Goal: Task Accomplishment & Management: Manage account settings

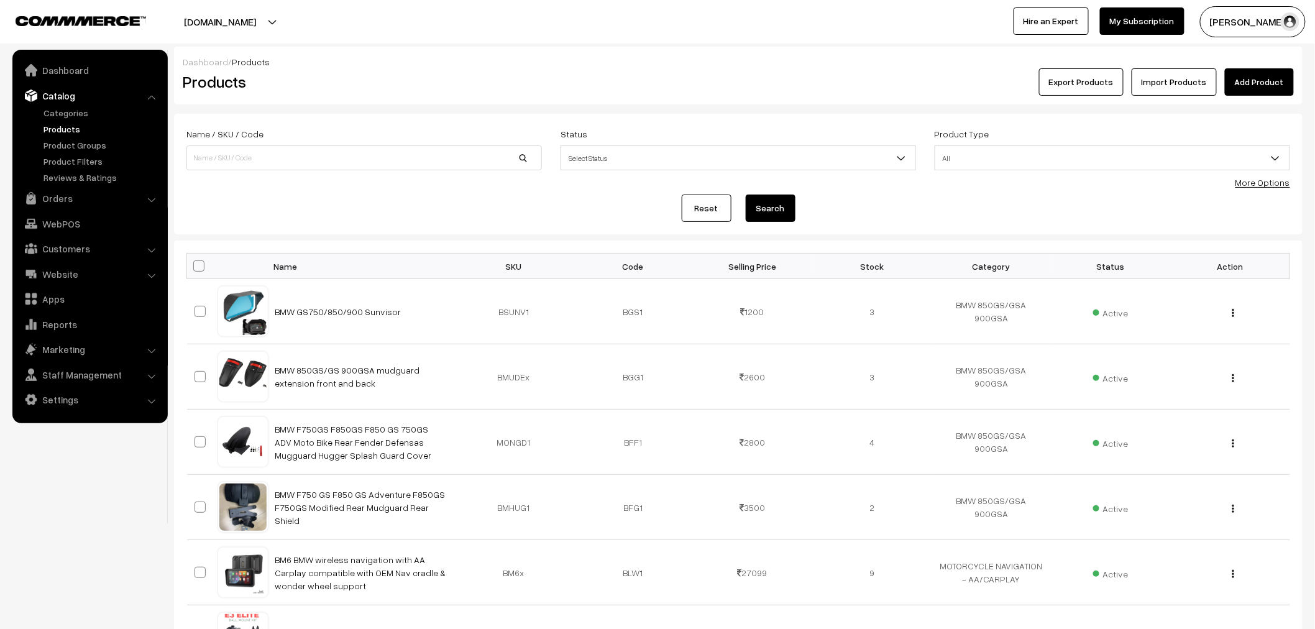
click at [54, 123] on link "Products" at bounding box center [101, 128] width 123 height 13
type input "S3"
click at [746, 194] on button "Search" at bounding box center [771, 207] width 50 height 27
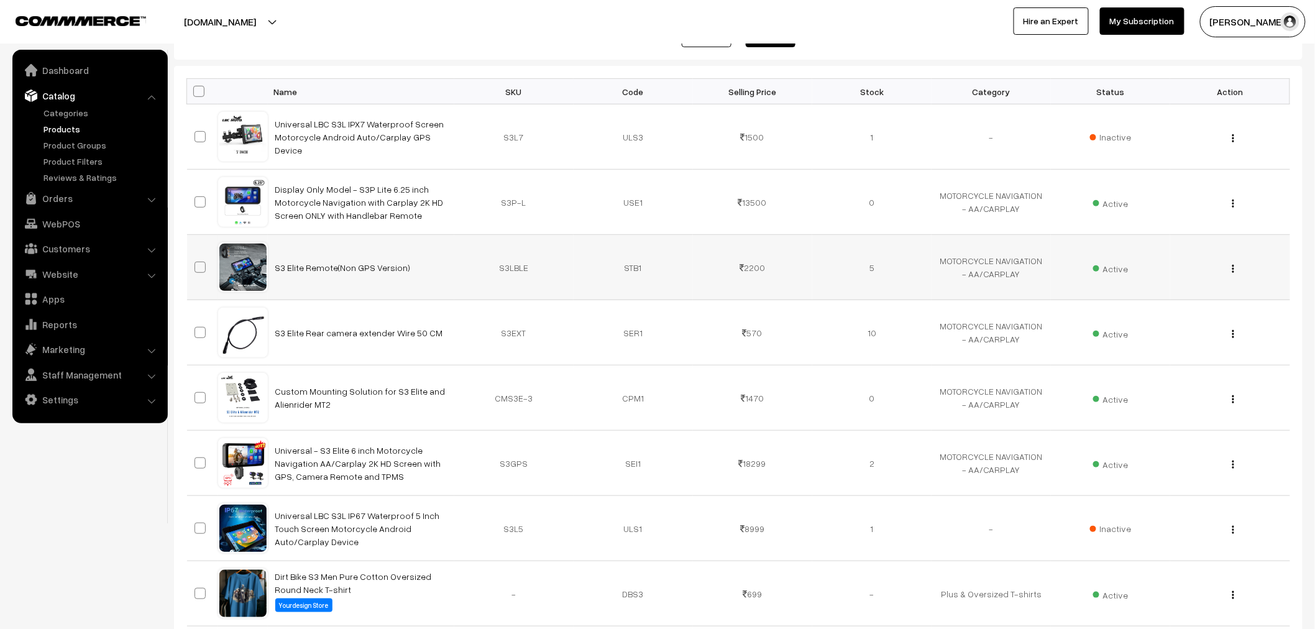
scroll to position [138, 0]
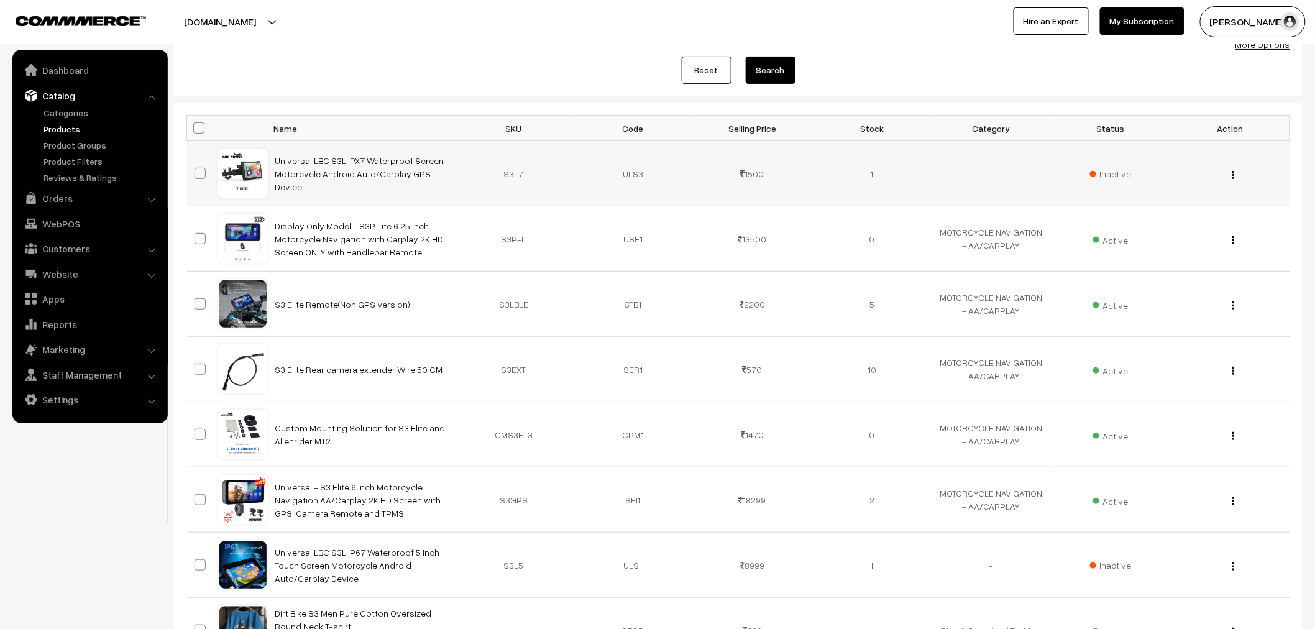
click at [195, 170] on span at bounding box center [199, 173] width 11 height 11
click at [195, 170] on input "checkbox" at bounding box center [192, 166] width 8 height 8
checkbox input "true"
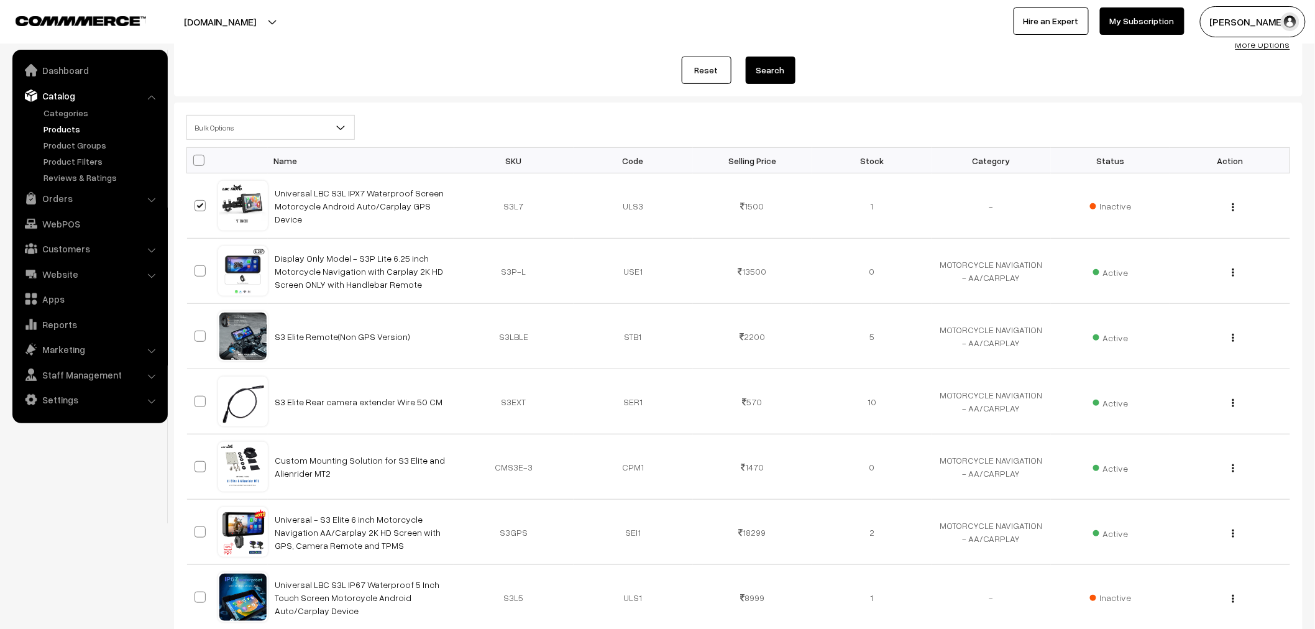
click at [213, 140] on div "Bulk Options Edit Products Update Inventory Make all Active Make all Inactive A…" at bounding box center [738, 131] width 1122 height 32
click at [219, 132] on span "Bulk Options" at bounding box center [270, 128] width 167 height 22
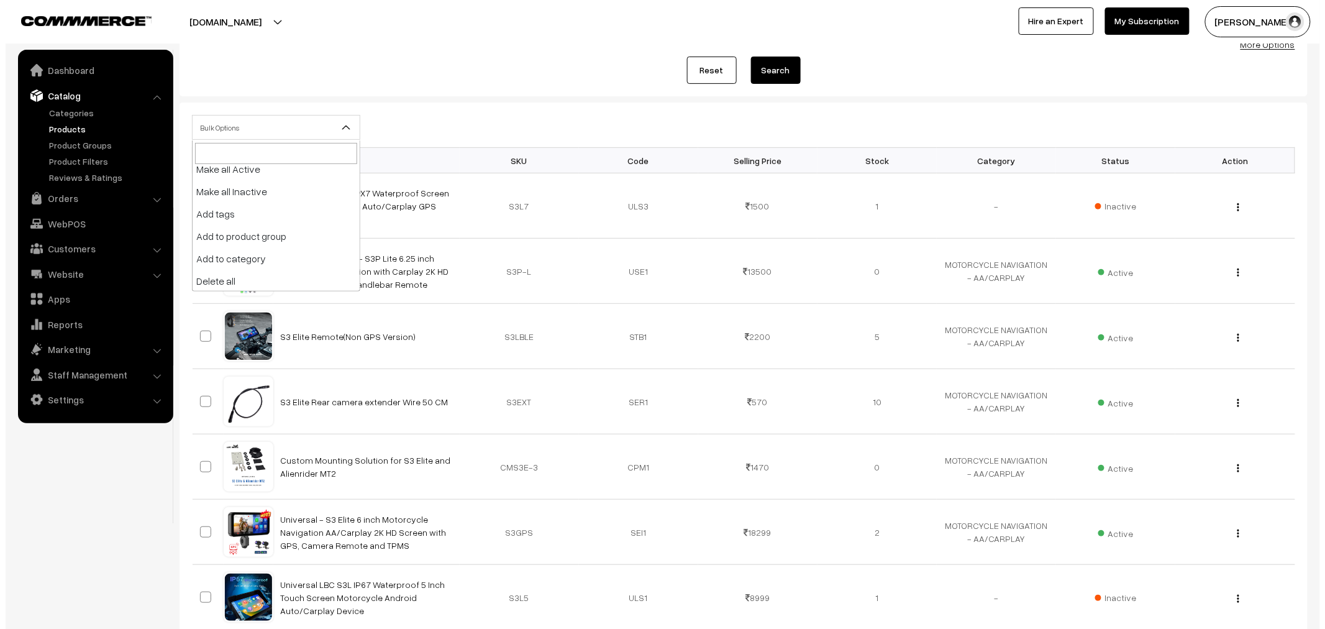
scroll to position [76, 0]
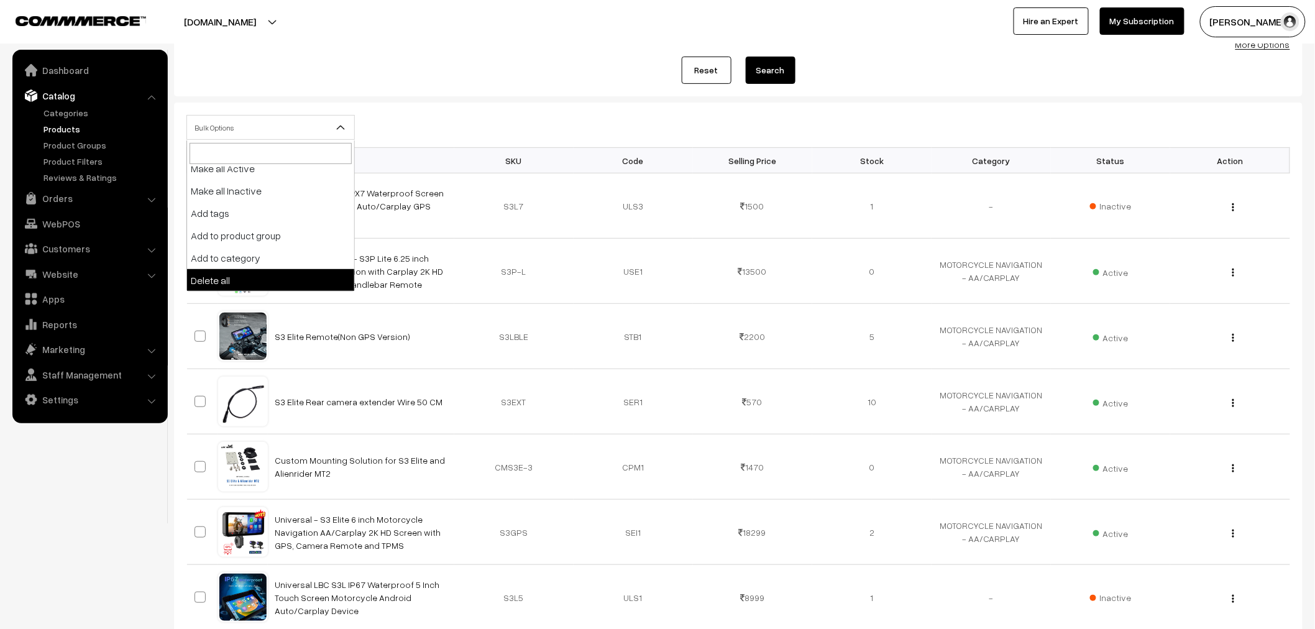
select select "delete"
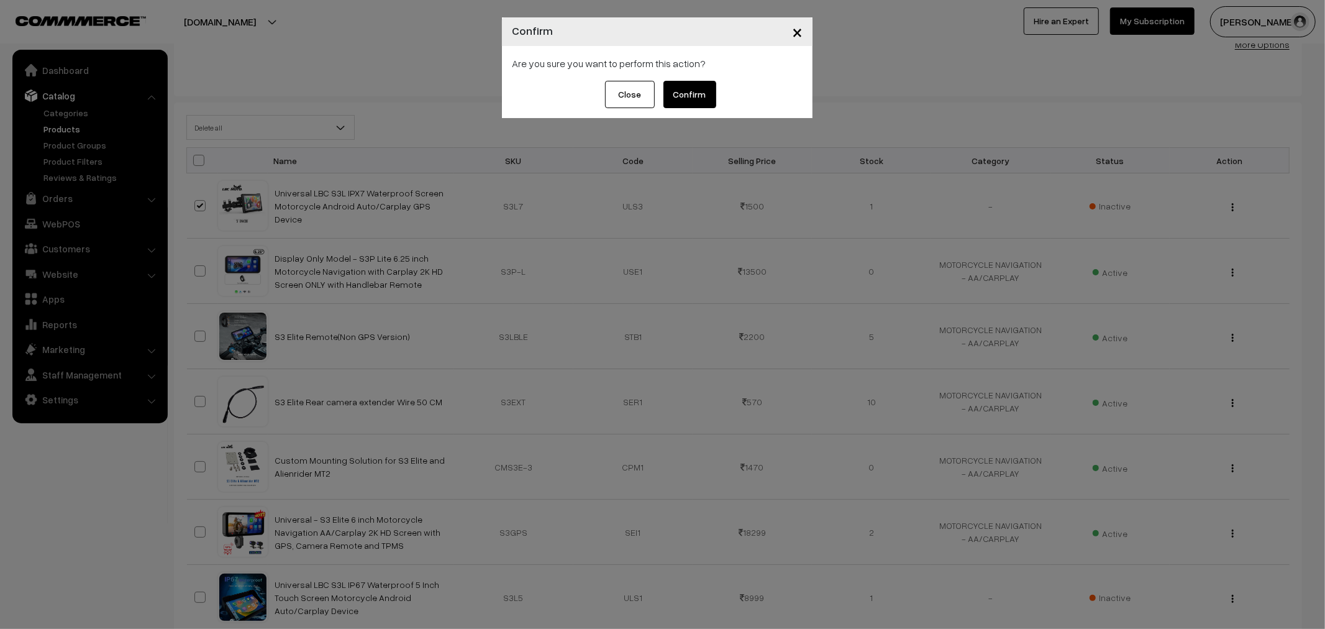
click at [703, 98] on button "Confirm" at bounding box center [690, 94] width 53 height 27
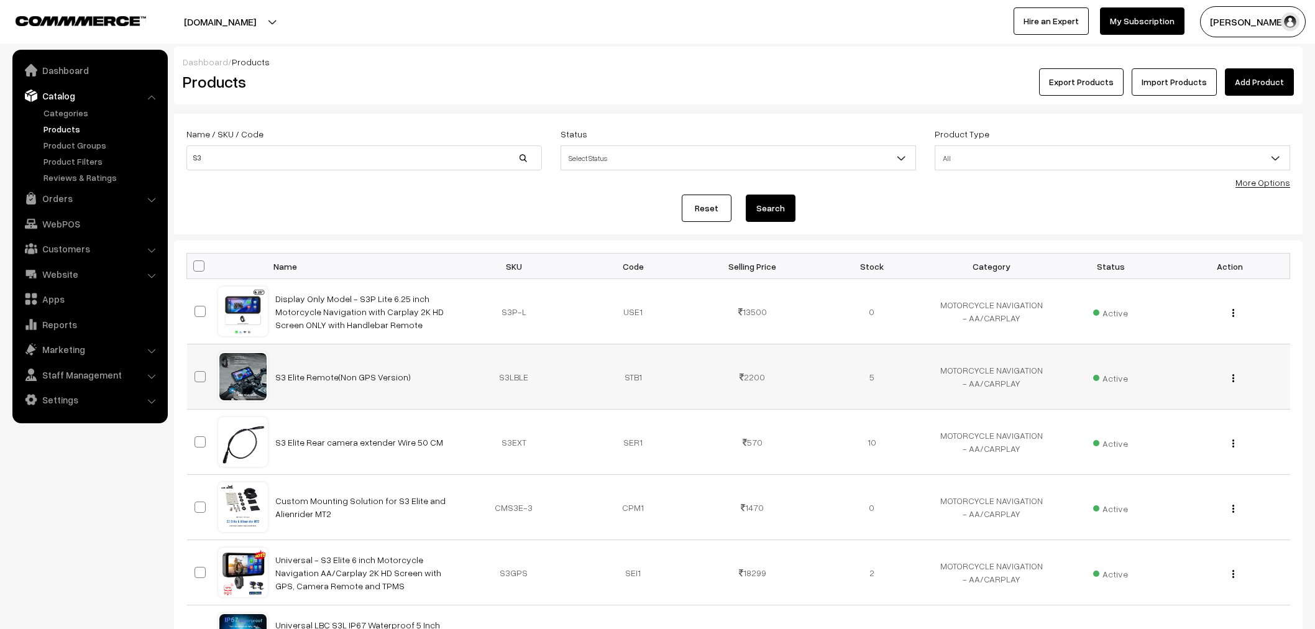
scroll to position [137, 0]
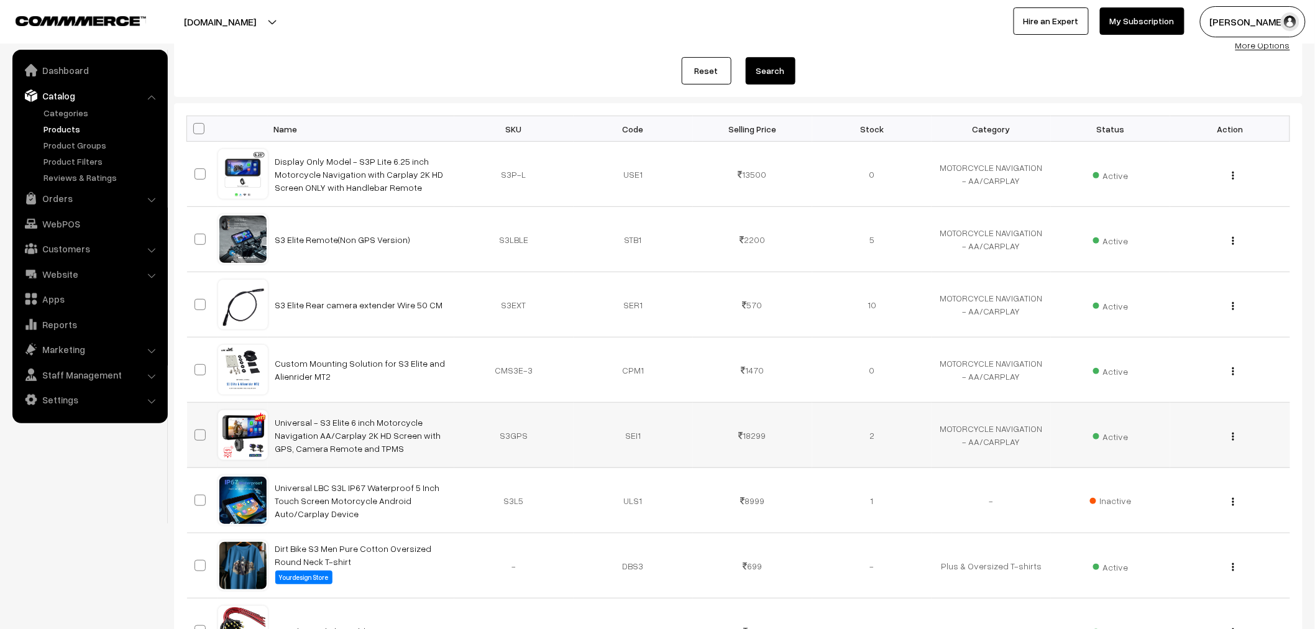
click at [1228, 437] on div "View Edit Delete" at bounding box center [1229, 435] width 104 height 13
click at [1230, 439] on div "View Edit Delete" at bounding box center [1229, 435] width 104 height 13
click at [1232, 439] on img "button" at bounding box center [1233, 436] width 2 height 8
click at [1190, 479] on link "Edit" at bounding box center [1178, 481] width 106 height 27
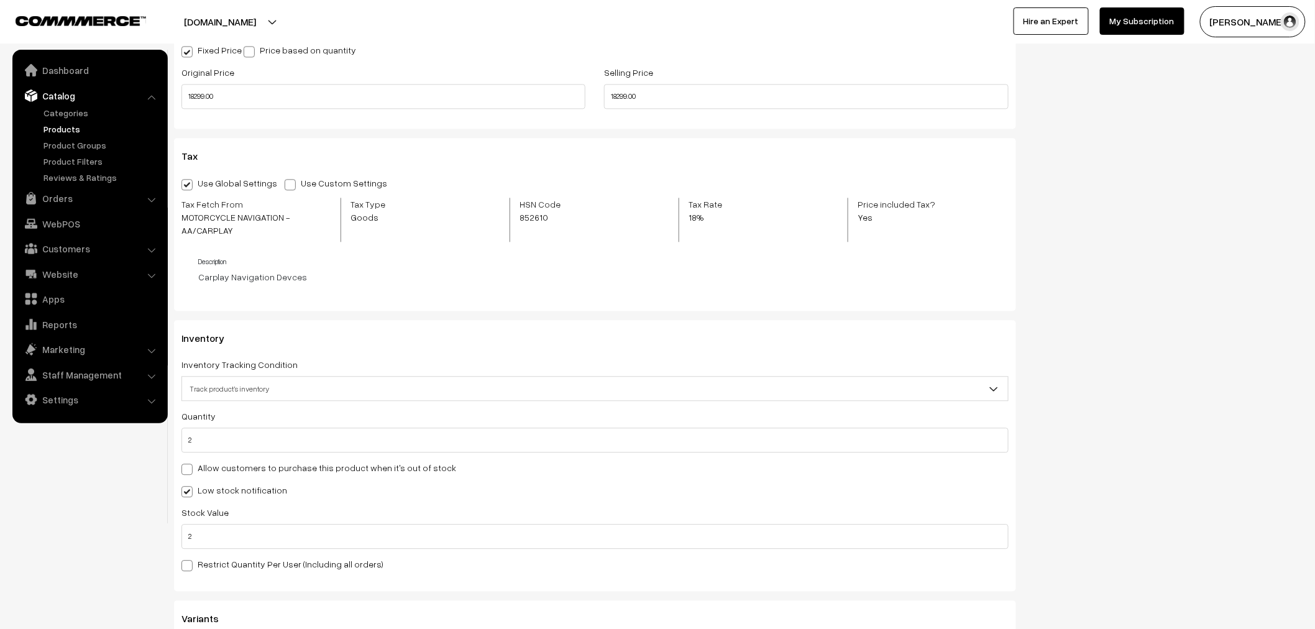
scroll to position [1104, 0]
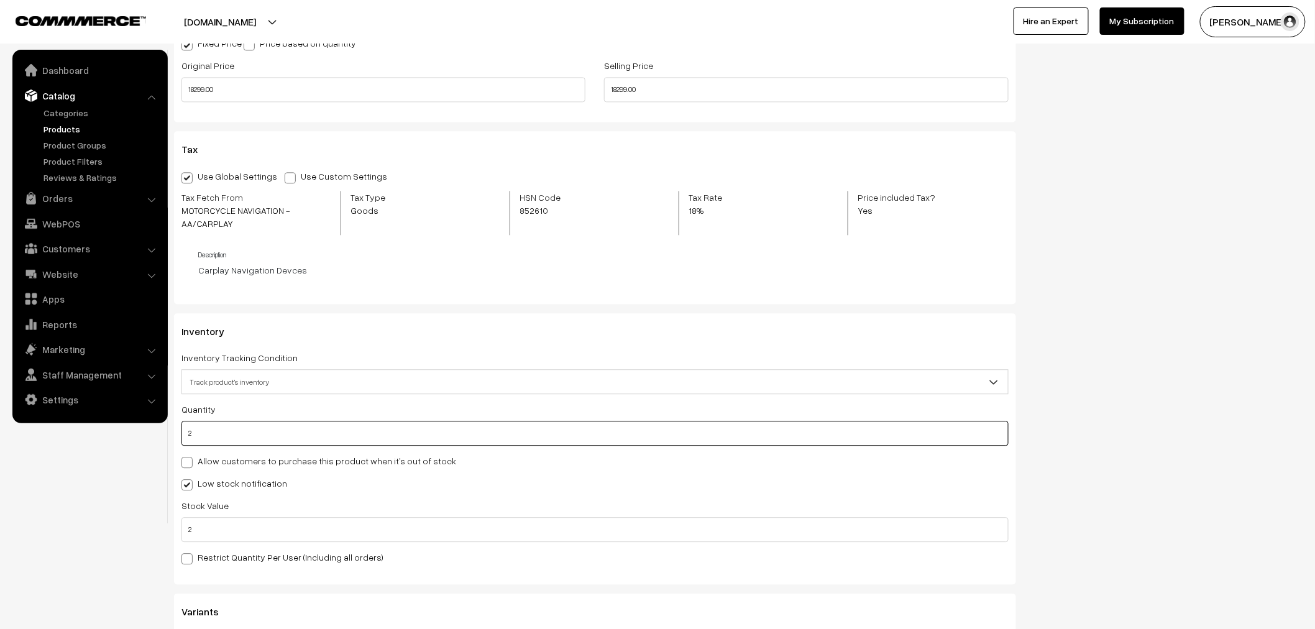
click at [224, 431] on input "2" at bounding box center [594, 433] width 827 height 25
type input "0"
type input "2"
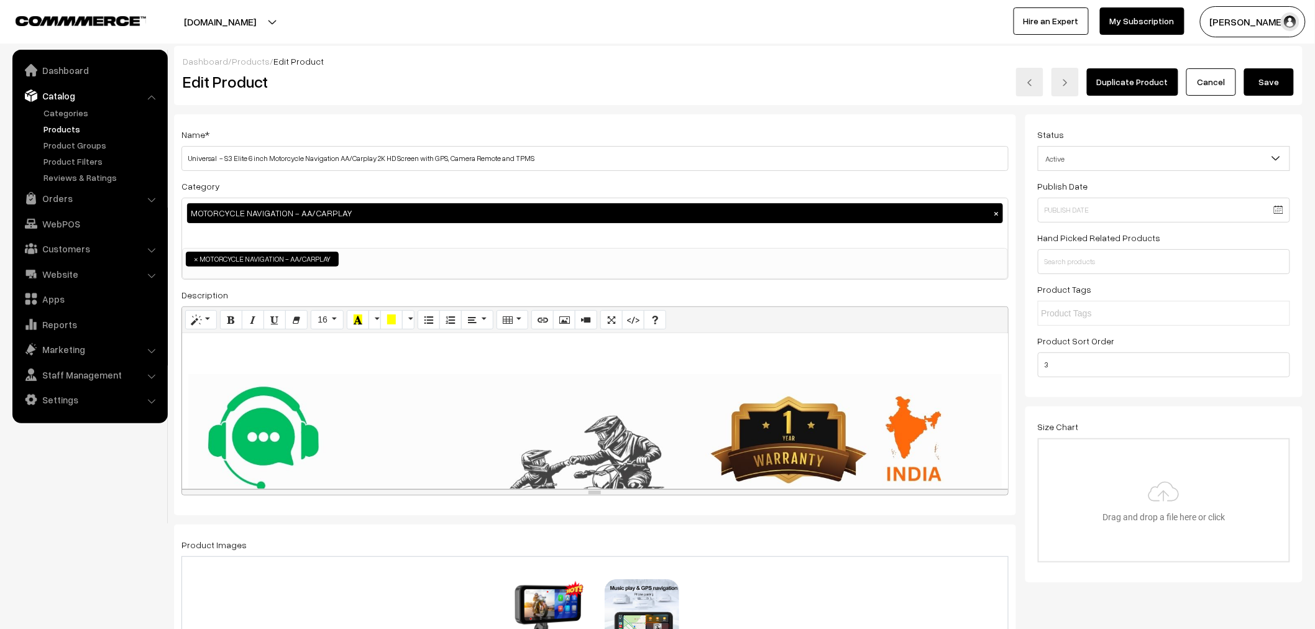
scroll to position [0, 0]
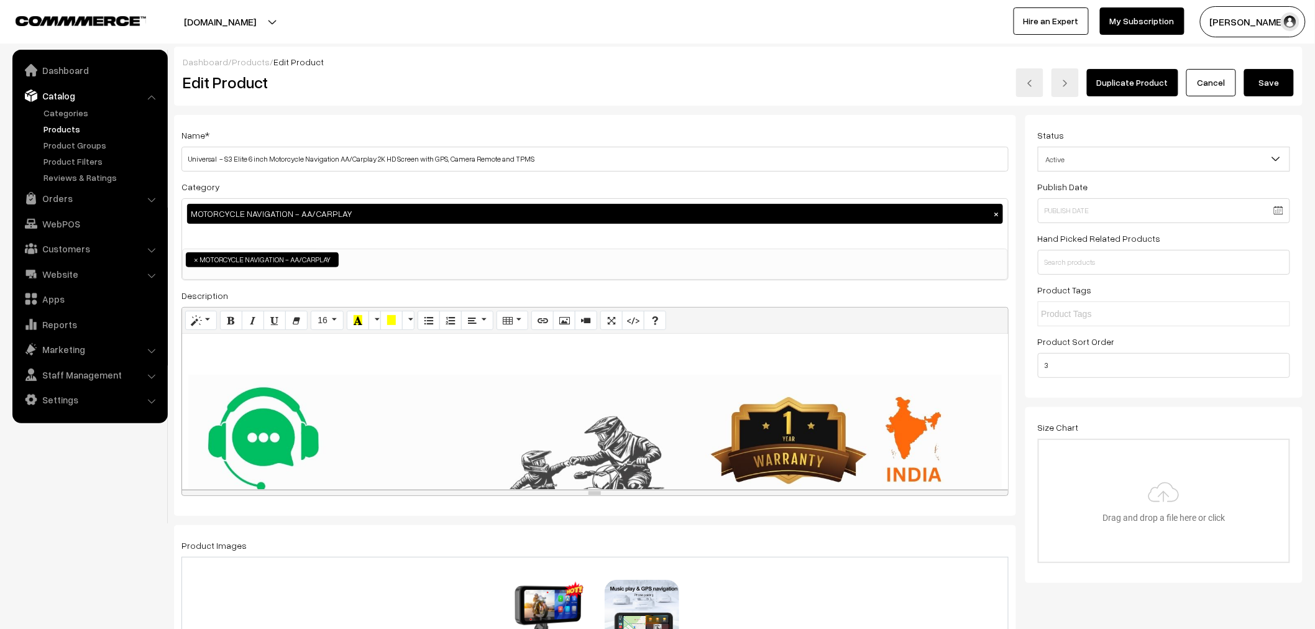
type input "0"
click at [1275, 81] on button "Save" at bounding box center [1269, 82] width 50 height 27
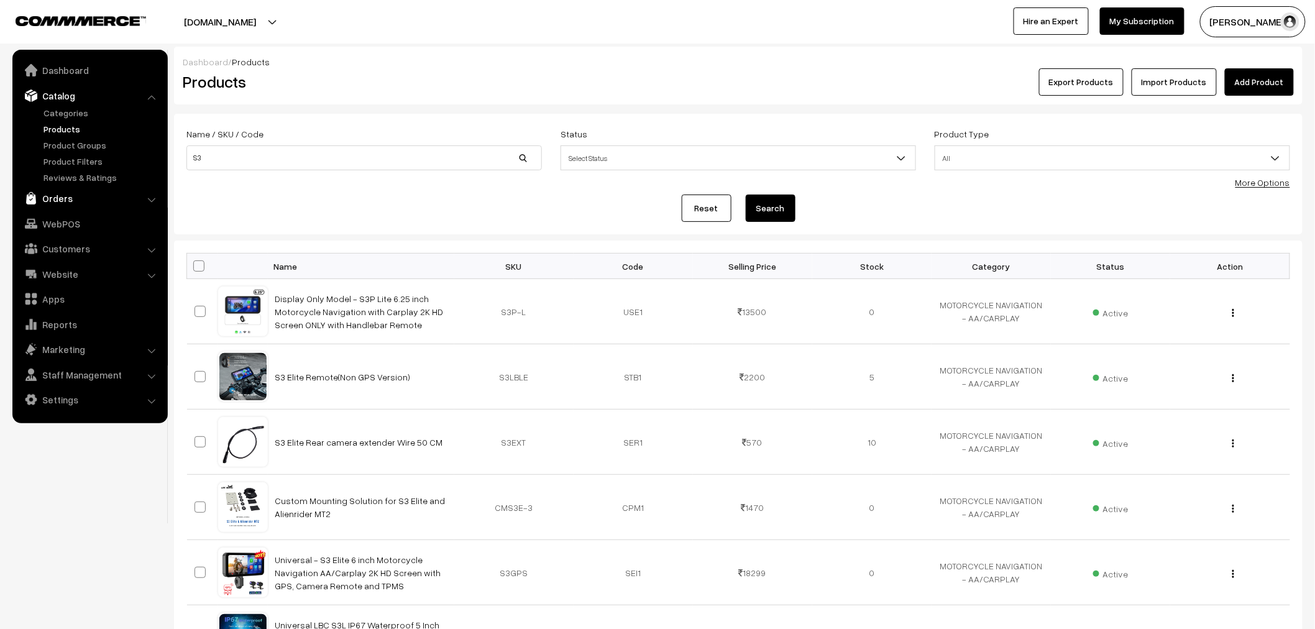
click at [44, 206] on link "Orders" at bounding box center [90, 198] width 148 height 22
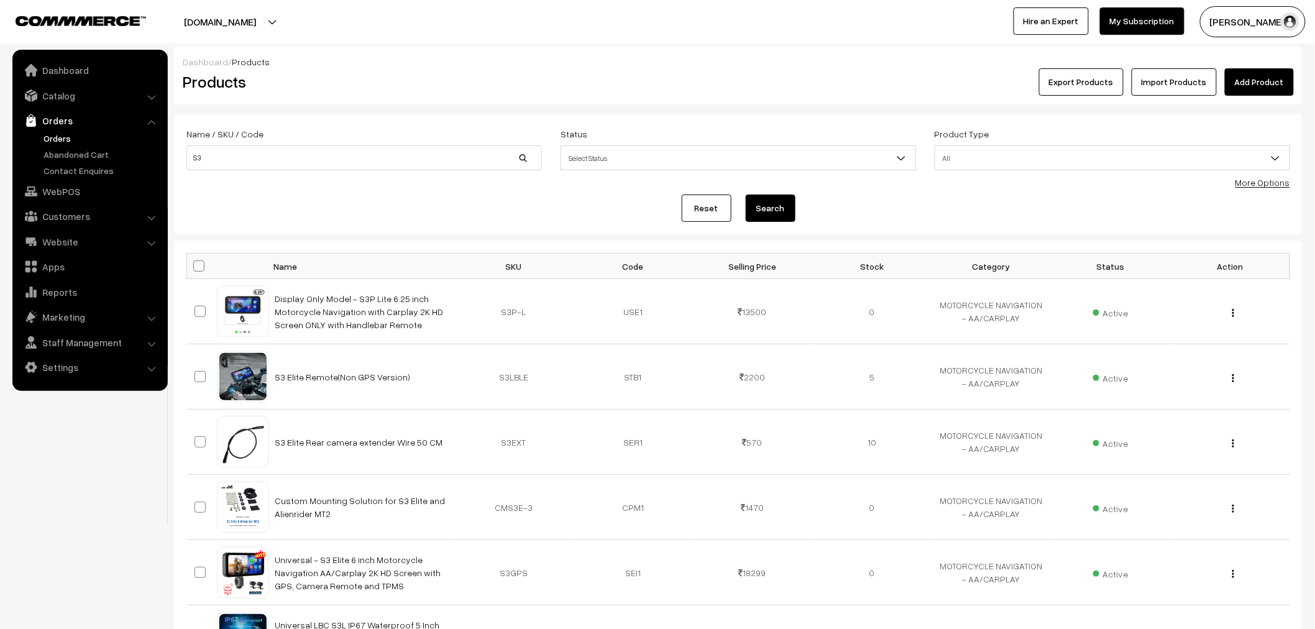
click at [57, 140] on link "Orders" at bounding box center [101, 138] width 123 height 13
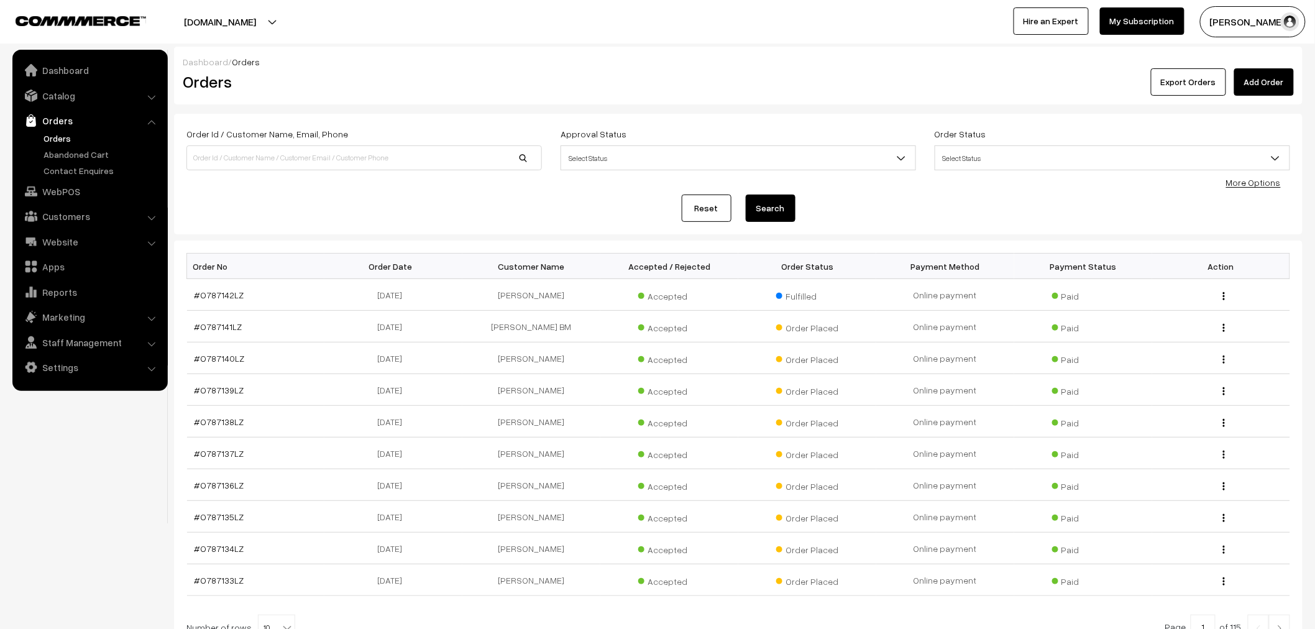
click at [350, 217] on div "Reset Search" at bounding box center [737, 207] width 1103 height 27
click at [69, 138] on link "Orders" at bounding box center [101, 138] width 123 height 13
click at [1263, 187] on link "More Options" at bounding box center [1253, 182] width 55 height 11
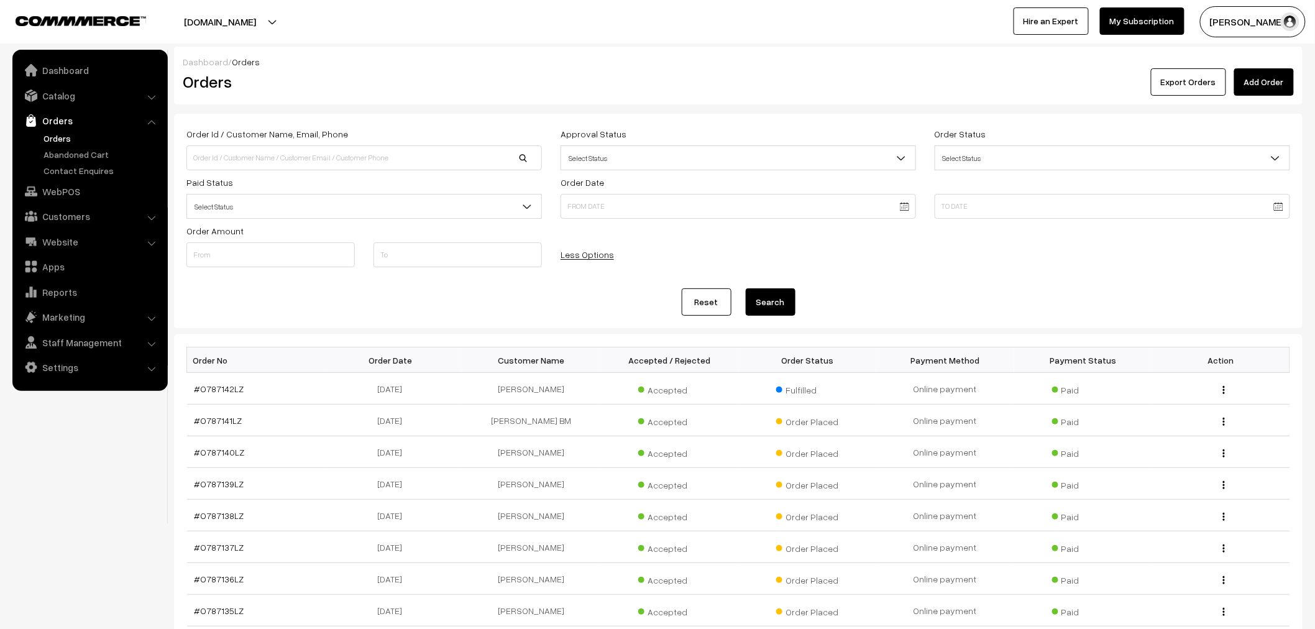
click at [390, 223] on div "Order Amount" at bounding box center [364, 247] width 374 height 48
click at [389, 216] on span "Select Status" at bounding box center [364, 207] width 354 height 22
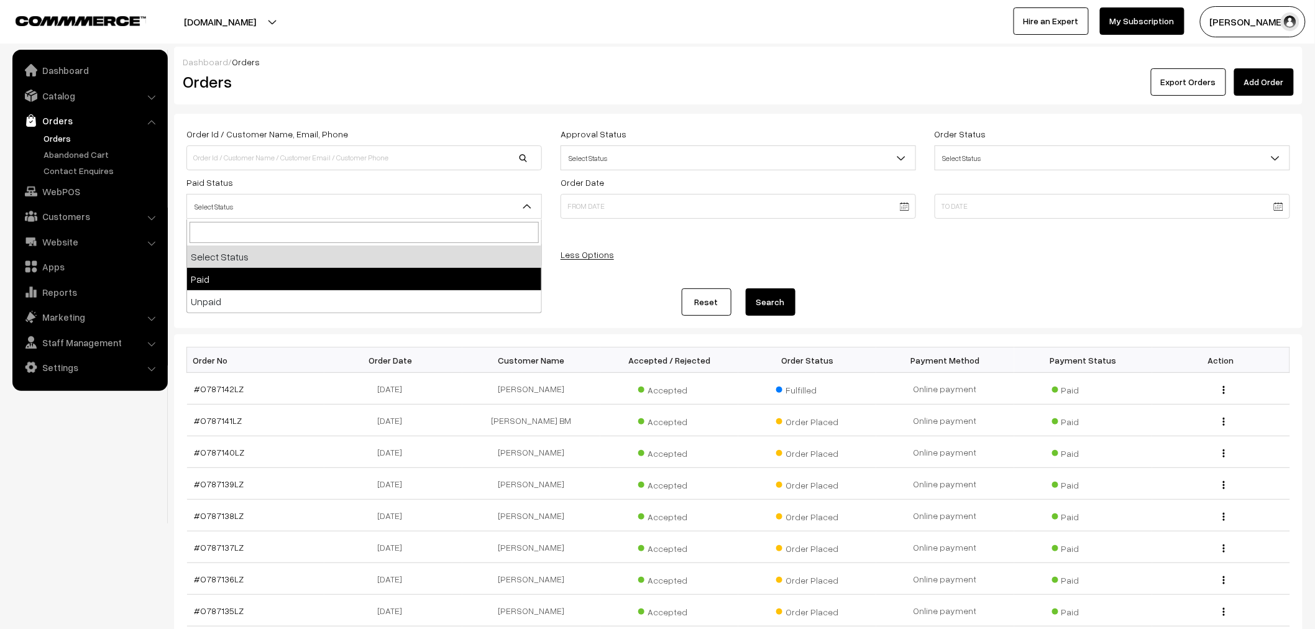
select select "1"
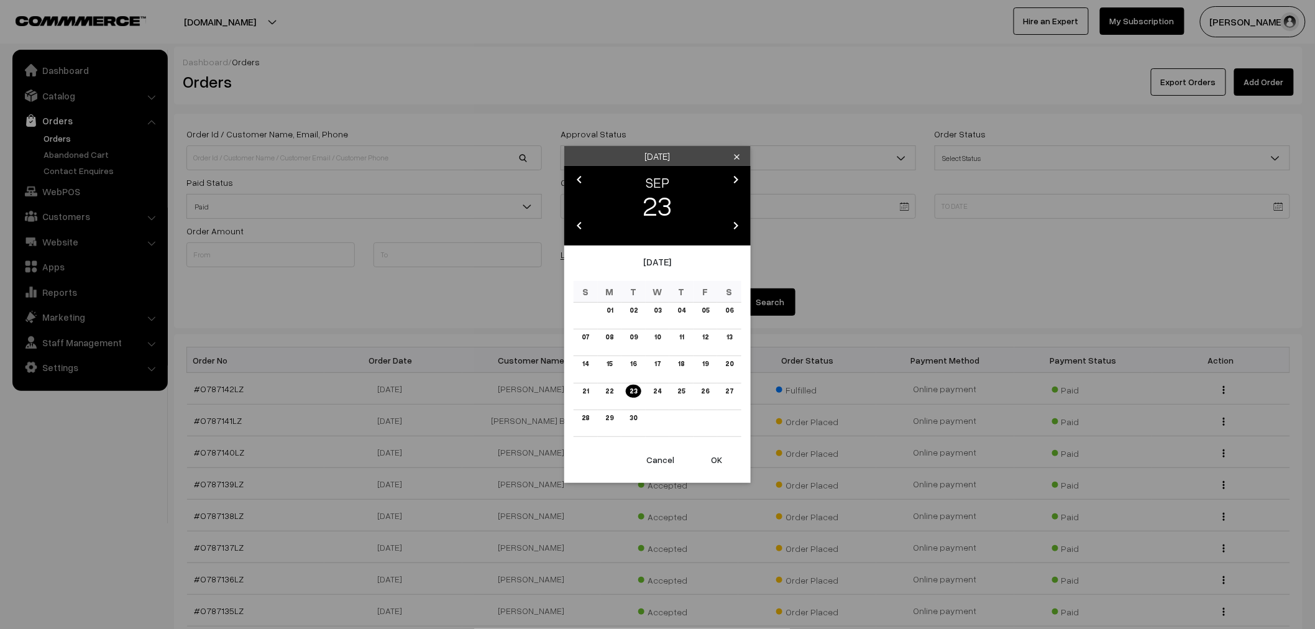
click at [910, 212] on body "Thank you for showing interest. Our team will call you shortly. Close [DOMAIN_N…" at bounding box center [657, 423] width 1315 height 846
click at [587, 175] on div "chevron_left" at bounding box center [578, 181] width 17 height 19
click at [573, 172] on icon "chevron_left" at bounding box center [579, 179] width 15 height 15
click at [704, 314] on link "01" at bounding box center [705, 310] width 14 height 13
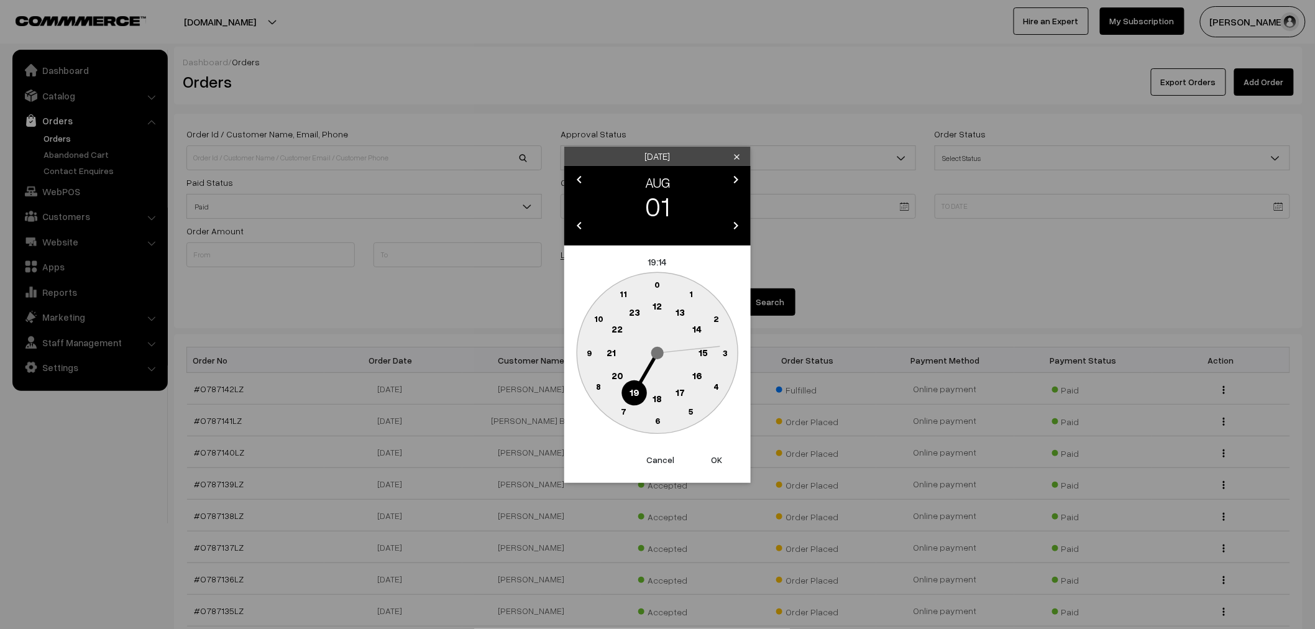
click at [660, 270] on icon "0 1 2 3 4 5 6 7 8 9 10 11 12 13 14 15 16 17 18 19 20 21 22 23" at bounding box center [657, 353] width 168 height 168
click at [659, 281] on text "0" at bounding box center [658, 284] width 6 height 11
type input "[DATE] 00:00"
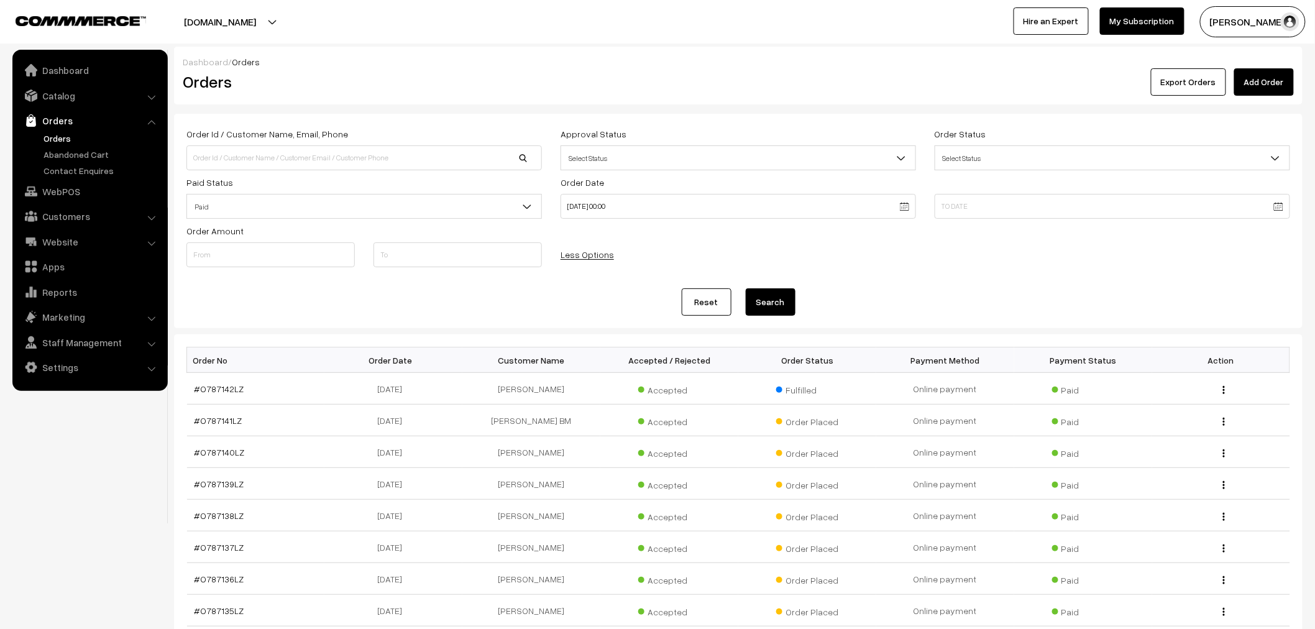
click at [1276, 202] on body "Thank you for showing interest. Our team will call you shortly. Close [DOMAIN_N…" at bounding box center [657, 423] width 1315 height 846
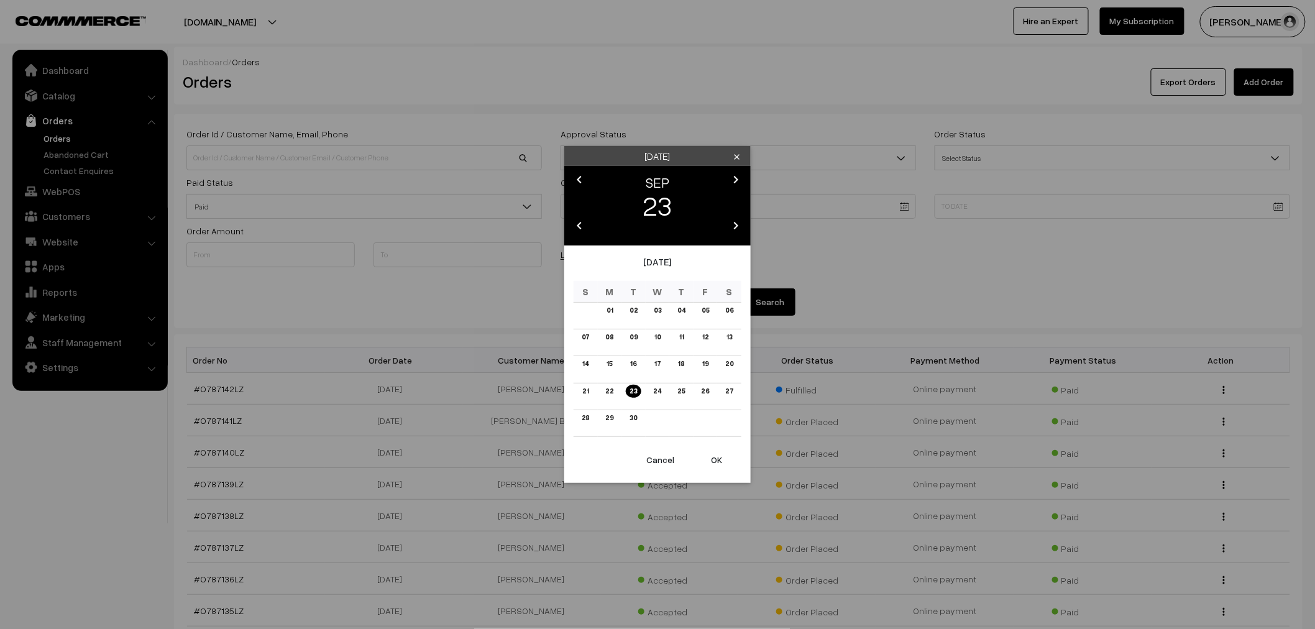
click at [580, 176] on icon "chevron_left" at bounding box center [579, 179] width 15 height 15
click at [583, 427] on link "31" at bounding box center [585, 422] width 13 height 13
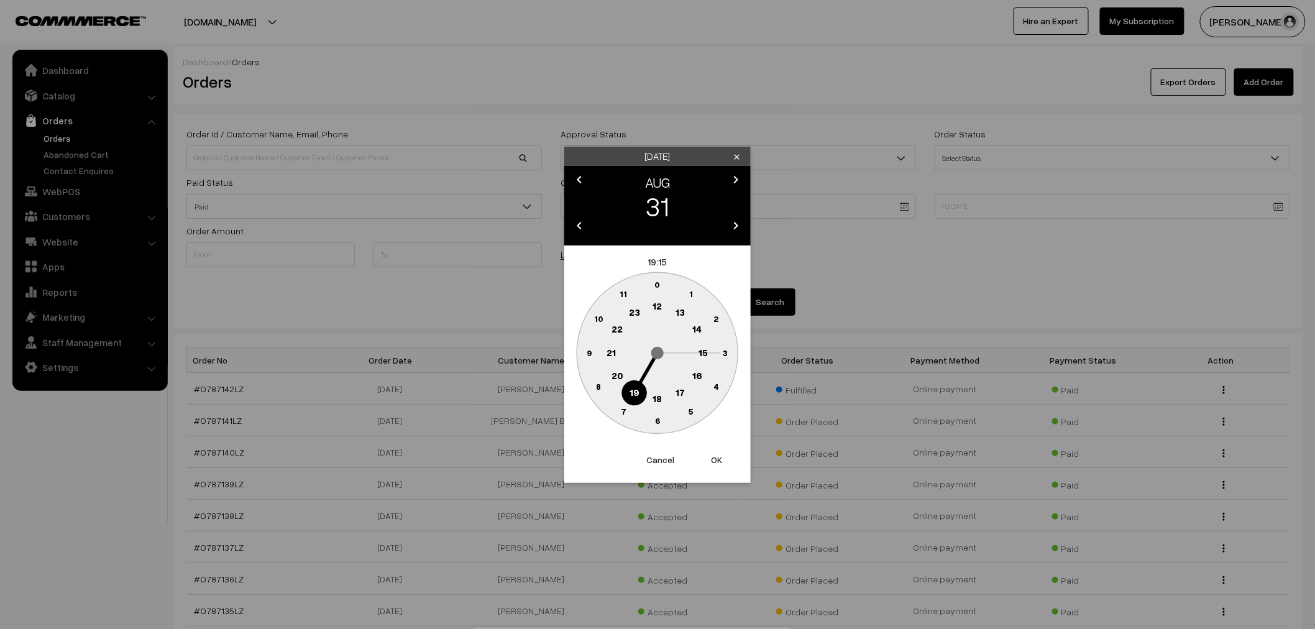
click at [630, 313] on text "23" at bounding box center [634, 311] width 11 height 11
click at [653, 280] on circle at bounding box center [650, 286] width 17 height 17
type input "[DATE] 23:59"
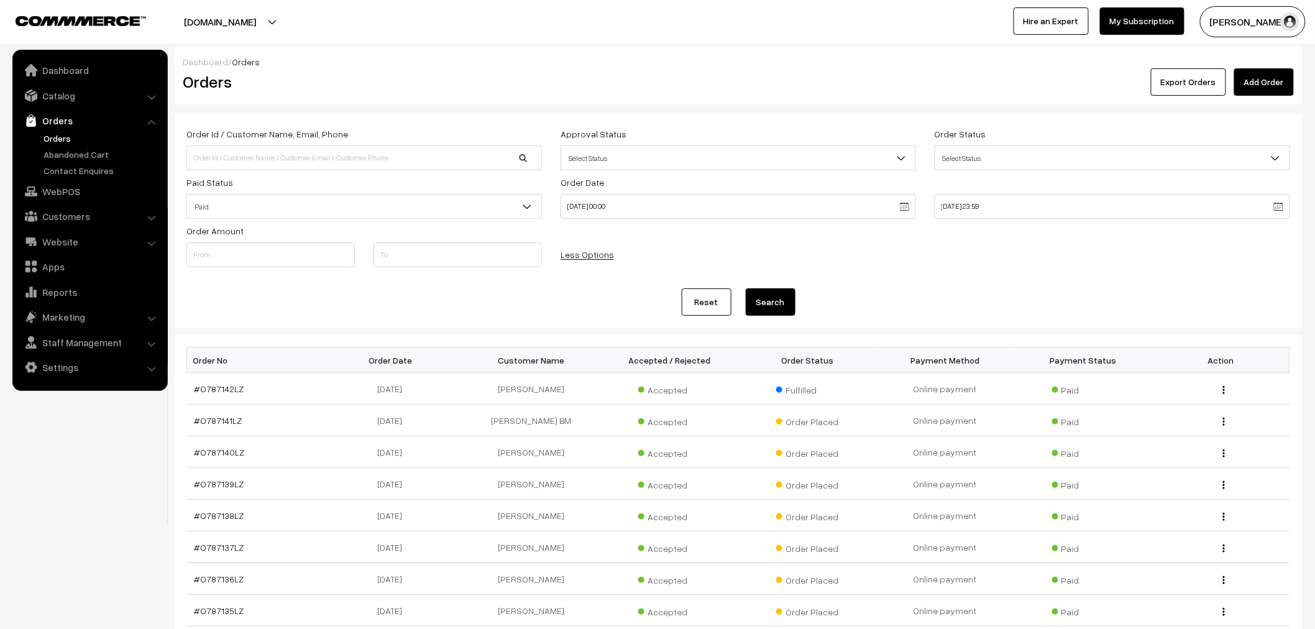
click at [765, 301] on button "Search" at bounding box center [771, 301] width 50 height 27
click at [1096, 157] on span "Select Status" at bounding box center [1112, 158] width 354 height 22
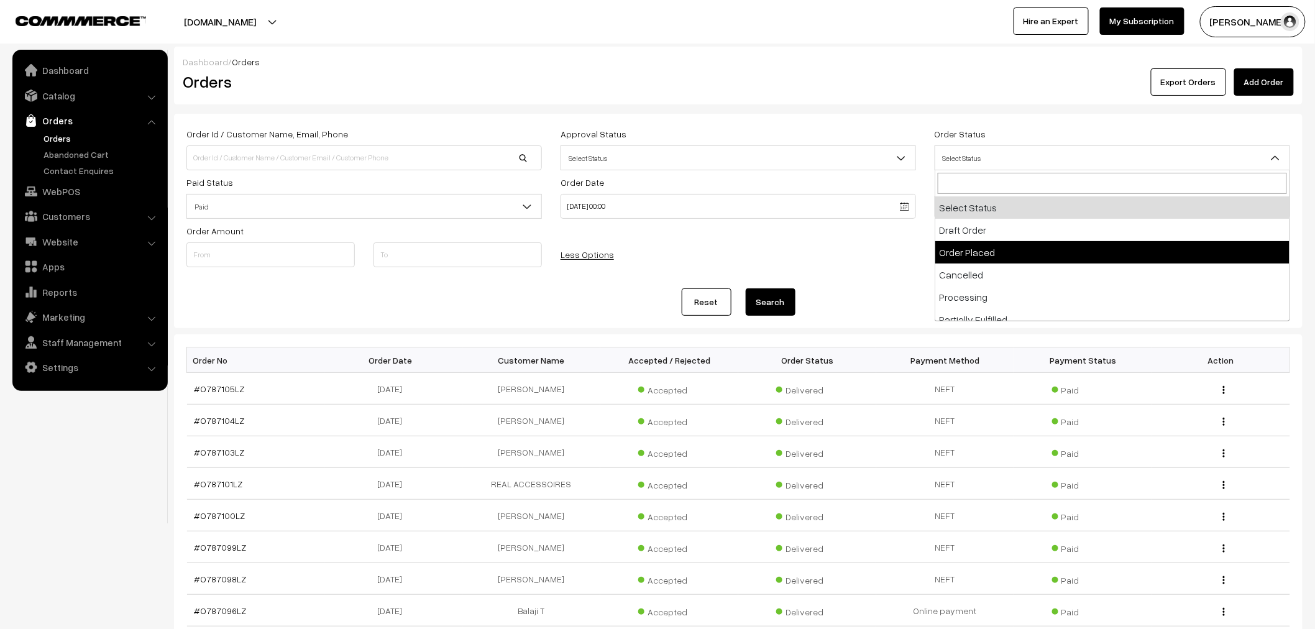
scroll to position [69, 0]
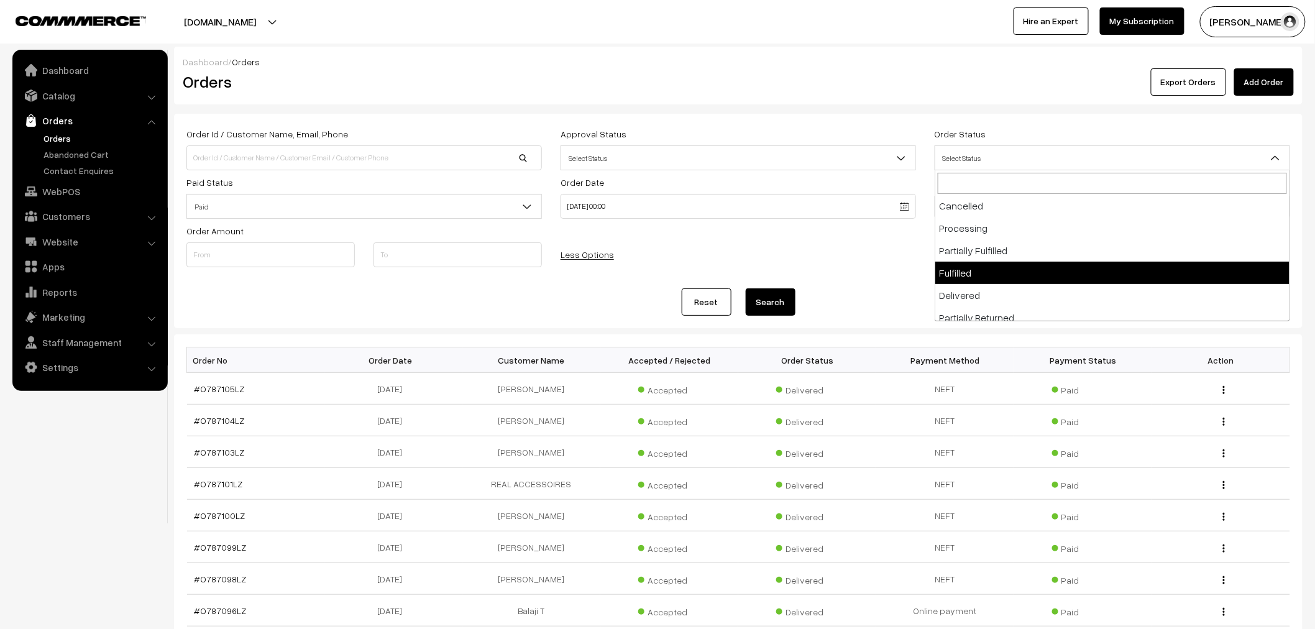
click at [872, 269] on div "Order Id / Customer Name, Email, Phone Approval Status Select Status Awaiting A…" at bounding box center [738, 201] width 1122 height 150
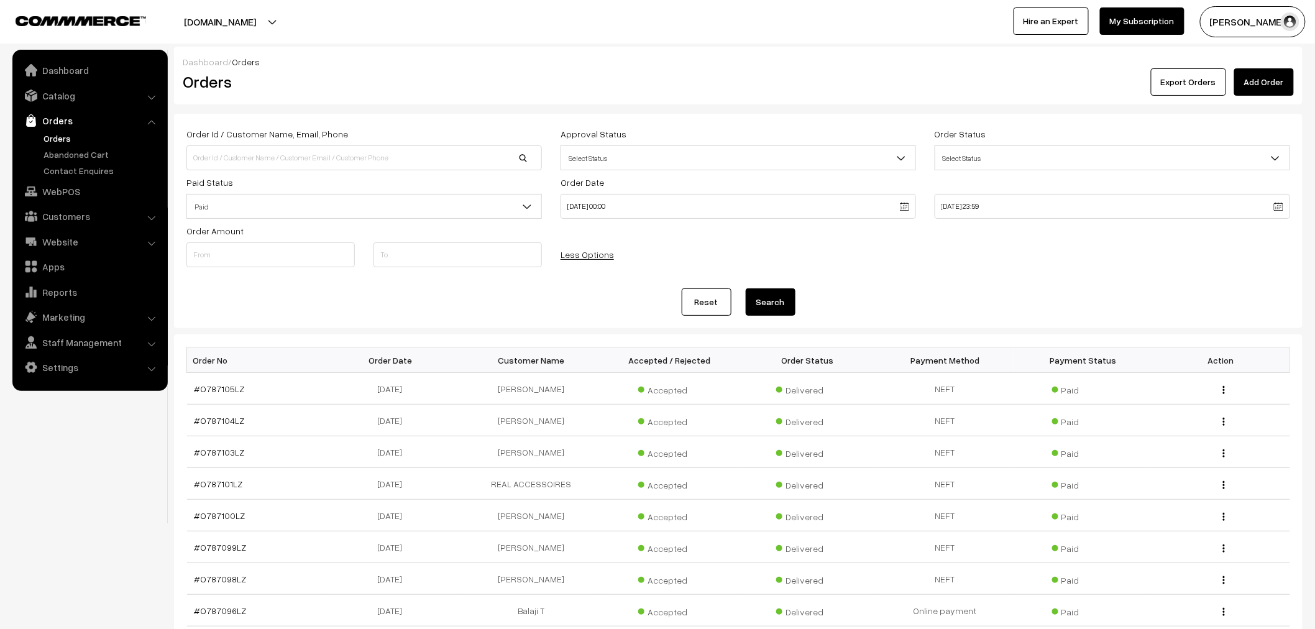
click at [774, 296] on button "Search" at bounding box center [771, 301] width 50 height 27
click at [1201, 86] on button "Export Orders" at bounding box center [1188, 81] width 75 height 27
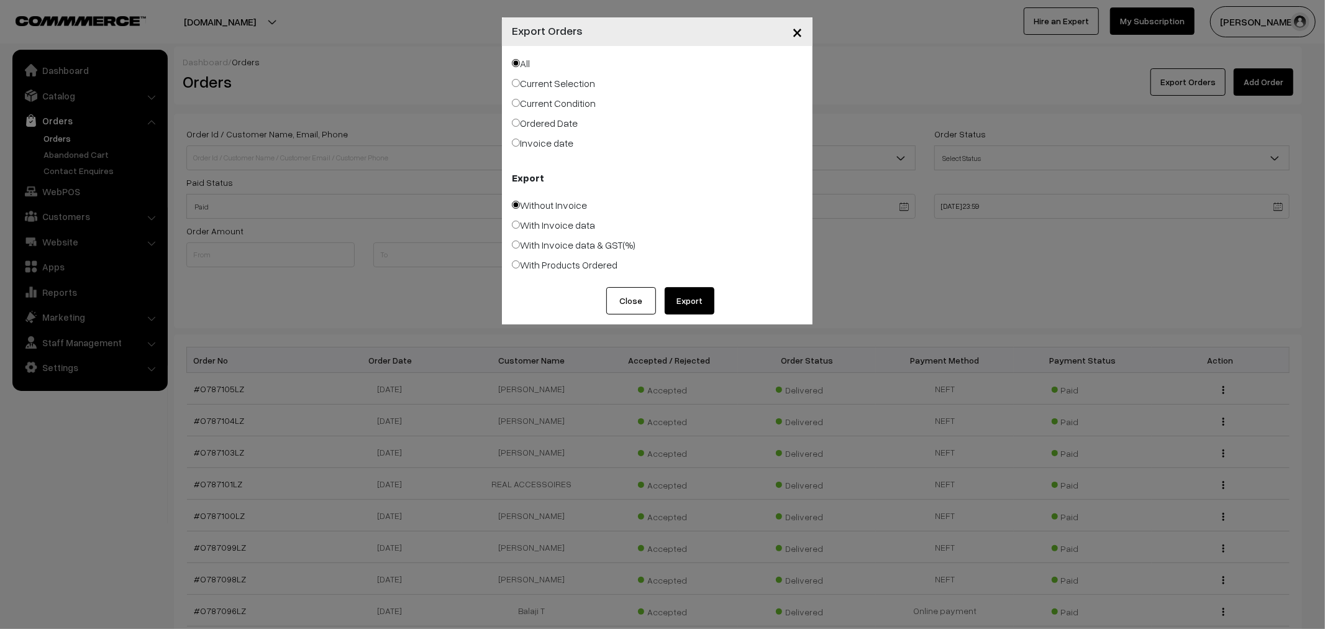
click at [574, 112] on div "All Current Selection Current Condition Ordered Date Invoice date Export" at bounding box center [657, 166] width 311 height 241
click at [533, 101] on label "Current Condition" at bounding box center [554, 103] width 84 height 15
click at [520, 101] on input "Current Condition" at bounding box center [516, 103] width 8 height 8
radio input "true"
click at [544, 247] on label "With Invoice data & GST(%)" at bounding box center [574, 244] width 124 height 15
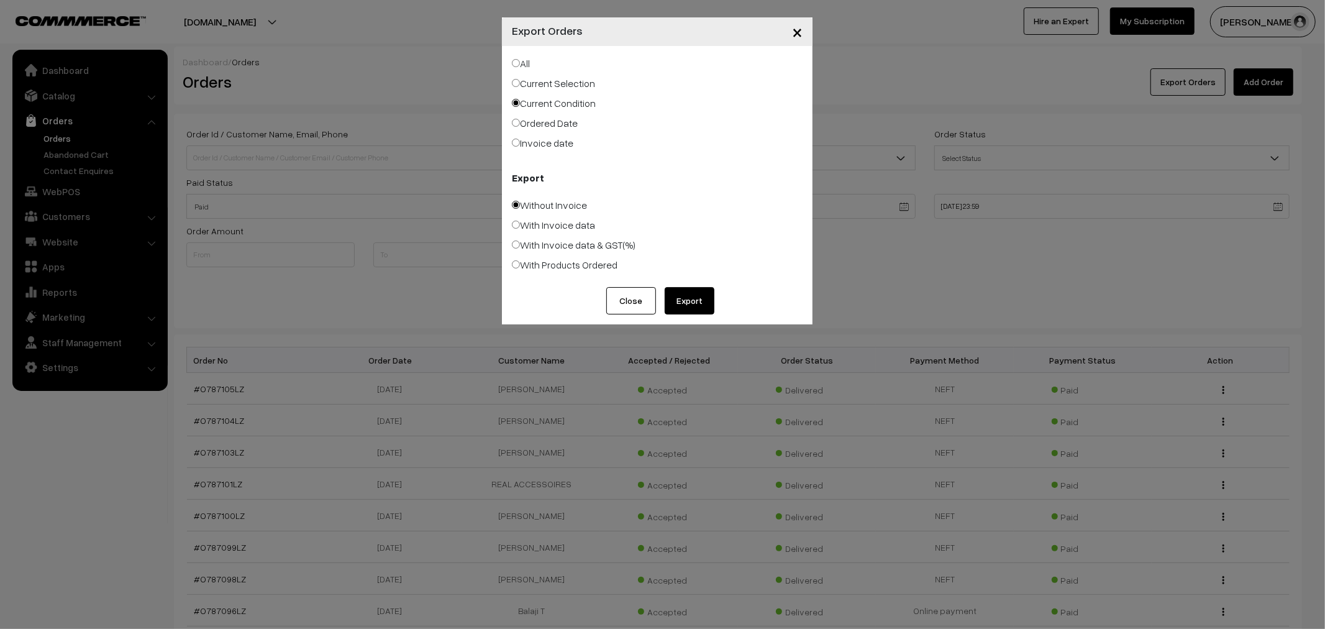
click at [520, 247] on input "With Invoice data & GST(%)" at bounding box center [516, 244] width 8 height 8
radio input "true"
click at [698, 316] on div "Close Export" at bounding box center [657, 305] width 311 height 37
click at [698, 307] on button "Export" at bounding box center [690, 300] width 50 height 27
drag, startPoint x: 1325, startPoint y: 52, endPoint x: 1325, endPoint y: 661, distance: 608.9
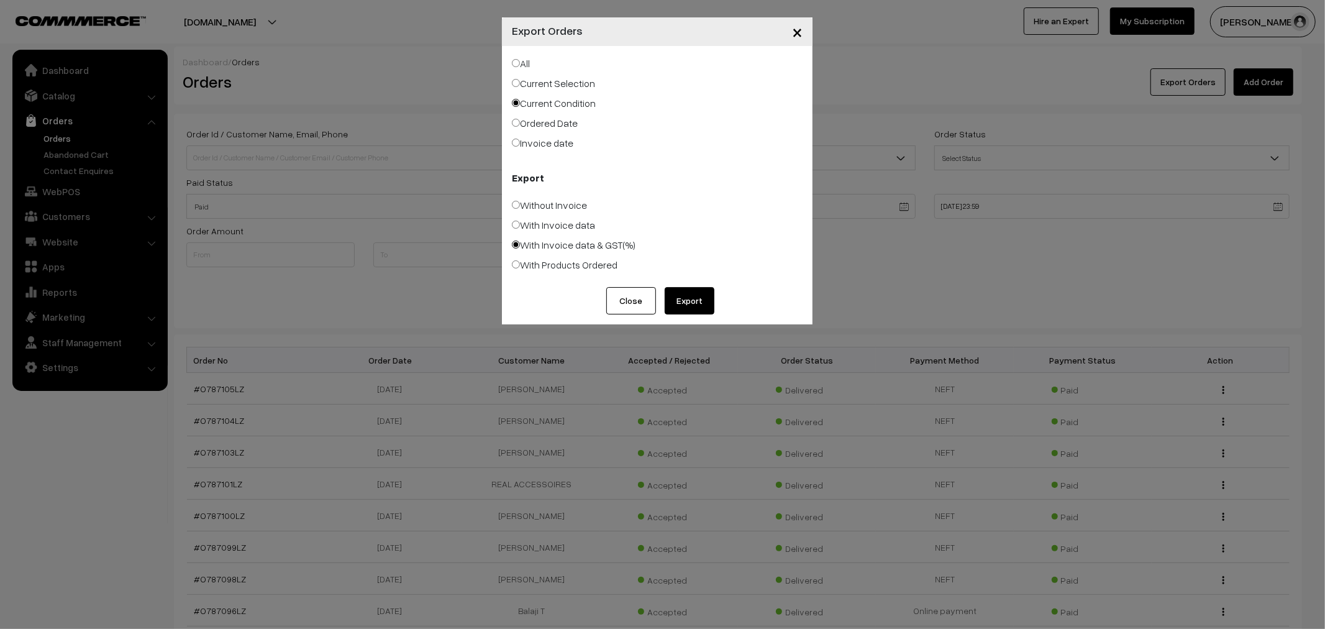
click at [1314, 628] on html "Thank you for showing interest. Our team will call you shortly. Close [DOMAIN_N…" at bounding box center [662, 314] width 1325 height 629
click at [808, 27] on button "×" at bounding box center [797, 31] width 30 height 39
